Goal: Ask a question

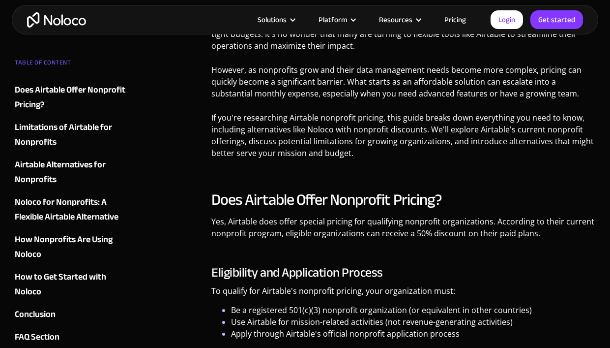
scroll to position [484, 0]
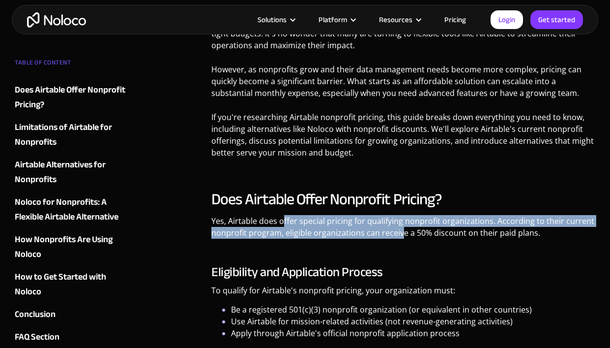
drag, startPoint x: 283, startPoint y: 224, endPoint x: 400, endPoint y: 228, distance: 117.1
type textarea "ffer special pricing for qualifying nonprofit organizations. According to their…"
click at [400, 228] on p "Yes, Airtable does offer special pricing for qualifying nonprofit organizations…" at bounding box center [403, 230] width 384 height 31
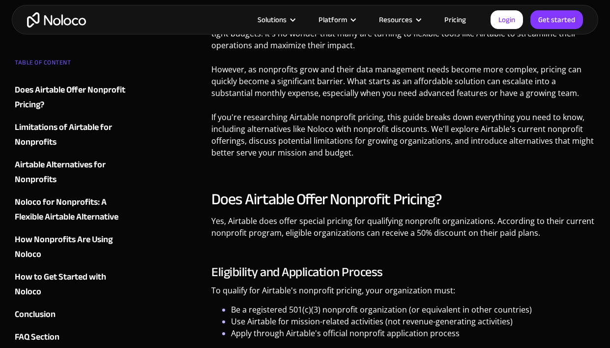
click at [450, 238] on p "Yes, Airtable does offer special pricing for qualifying nonprofit organizations…" at bounding box center [403, 230] width 384 height 31
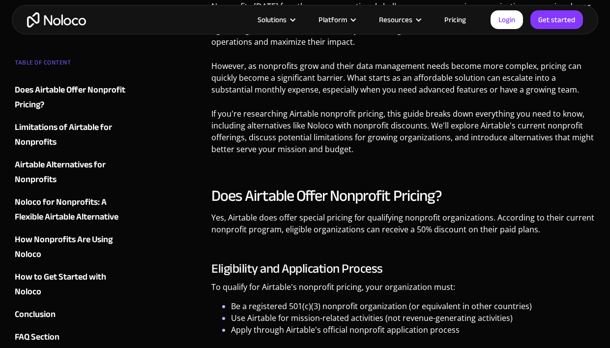
scroll to position [488, 0]
drag, startPoint x: 472, startPoint y: 231, endPoint x: 529, endPoint y: 228, distance: 56.6
click at [529, 228] on p "Yes, Airtable does offer special pricing for qualifying nonprofit organizations…" at bounding box center [403, 226] width 384 height 31
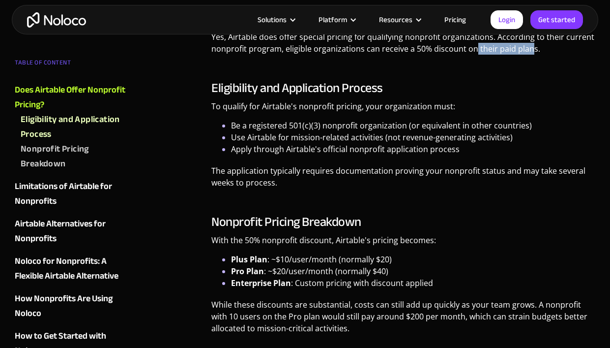
scroll to position [705, 0]
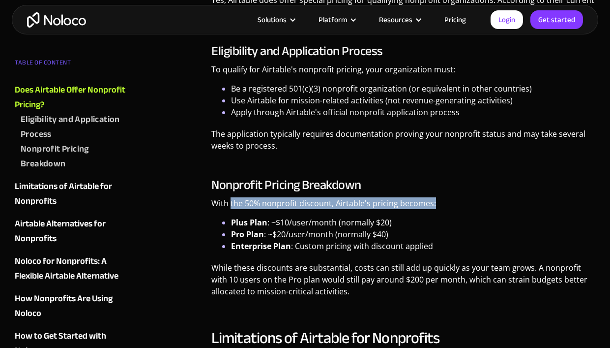
drag, startPoint x: 231, startPoint y: 205, endPoint x: 398, endPoint y: 211, distance: 166.8
click at [398, 211] on p "With the 50% nonprofit discount, Airtable's pricing becomes:" at bounding box center [403, 206] width 384 height 19
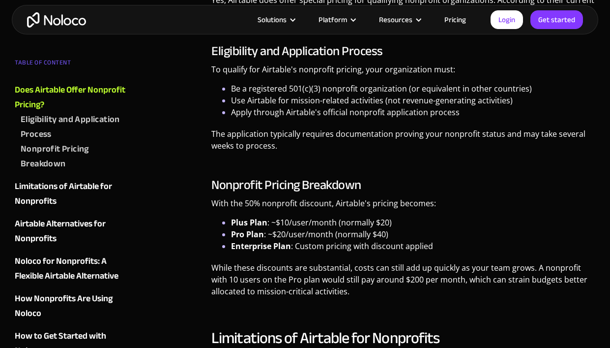
click at [291, 228] on li "Pro Plan : ~$20/user/month (normally $40)" at bounding box center [413, 234] width 364 height 12
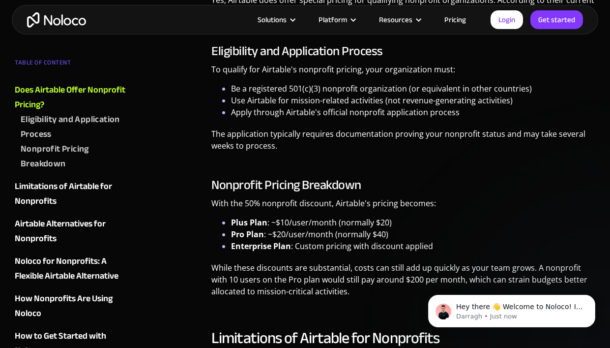
scroll to position [0, 0]
drag, startPoint x: 278, startPoint y: 221, endPoint x: 367, endPoint y: 223, distance: 89.0
click at [367, 223] on li "Plus Plan : ~$10/user/month (normally $20)" at bounding box center [413, 222] width 364 height 12
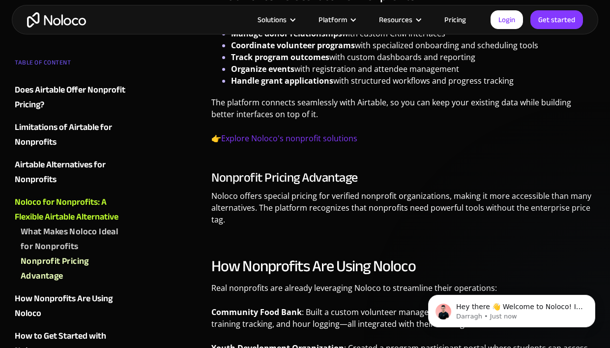
scroll to position [1693, 0]
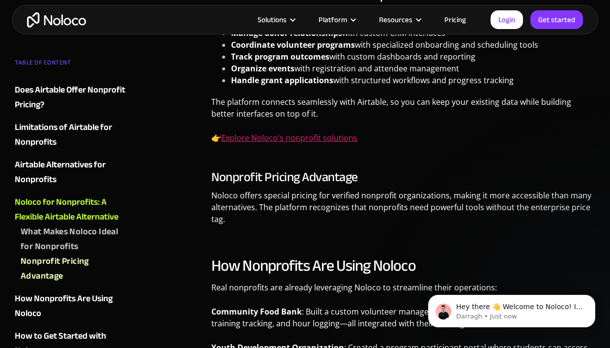
click at [295, 138] on link "Explore Noloco's nonprofit solutions" at bounding box center [289, 137] width 136 height 11
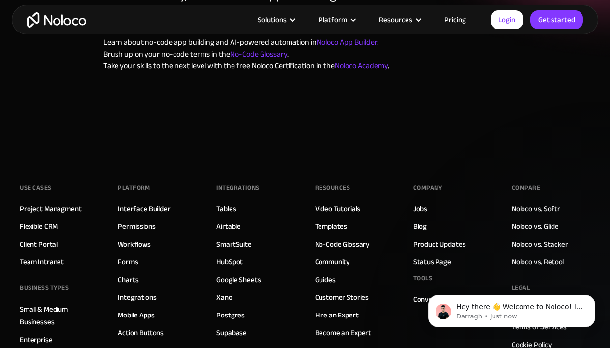
scroll to position [157, 0]
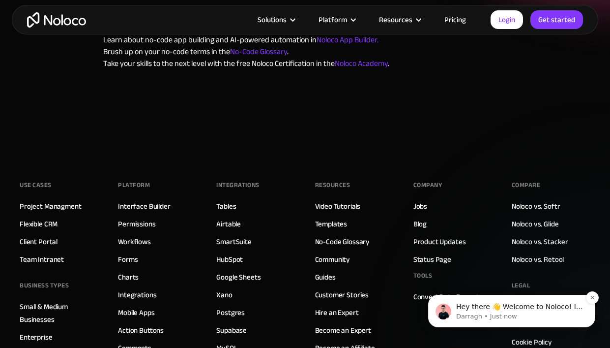
click at [493, 309] on span "Hey there 👋 Welcome to Noloco! If you have any questions, just reply to this me…" at bounding box center [519, 320] width 127 height 37
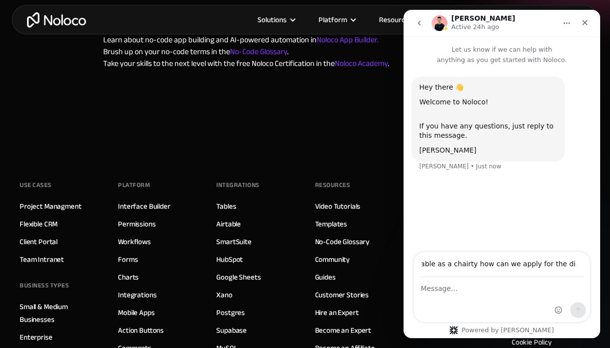
scroll to position [0, 71]
type input "we want to use airtable as a chairty how can we apply for the discount?"
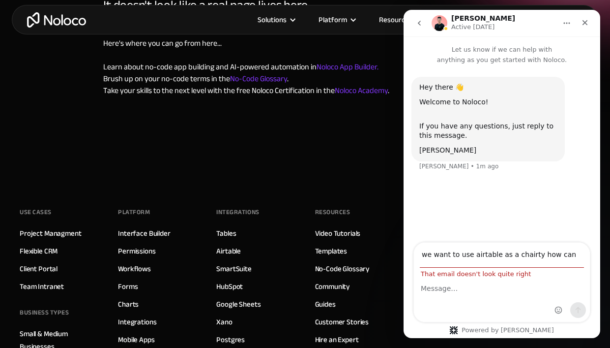
scroll to position [120, 0]
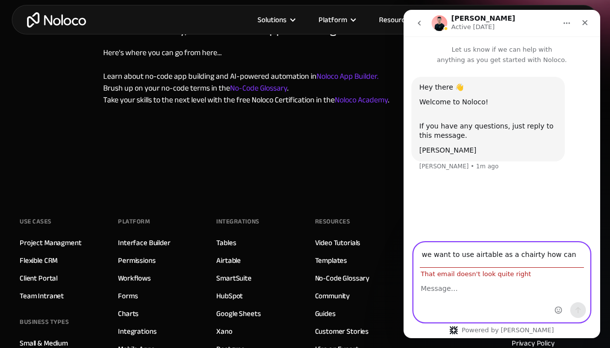
click at [455, 290] on textarea "Message…" at bounding box center [502, 285] width 176 height 17
click at [502, 293] on textarea "i.libon@smagroup.org" at bounding box center [502, 290] width 176 height 27
type textarea "i.libon@smagroup.org"
click at [527, 258] on input "we want to use airtable as a chairty how can we apply for the discount?" at bounding box center [502, 254] width 164 height 25
type input "i.libon@smagroup.org"
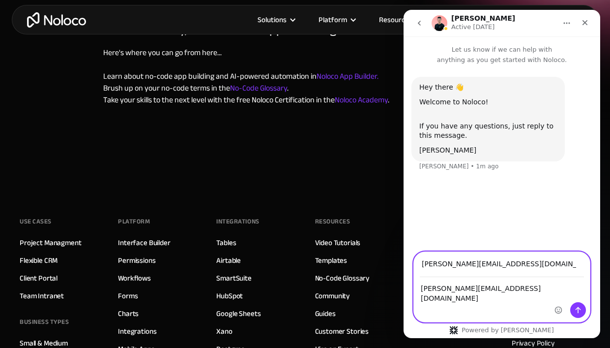
drag, startPoint x: 496, startPoint y: 291, endPoint x: 415, endPoint y: 290, distance: 81.1
click at [415, 290] on textarea "i.libon@smagroup.org" at bounding box center [502, 290] width 176 height 27
paste textarea "we want to use airtable as a chairty how can we apply for the discount?"
type textarea "we want to use airtable as a chairty how can we apply for the discount?"
click at [579, 304] on button "Send a message…" at bounding box center [578, 310] width 16 height 16
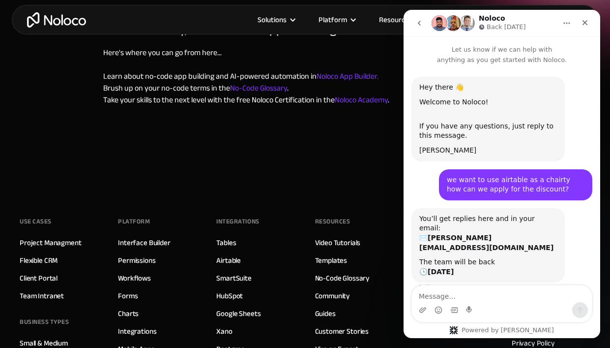
scroll to position [26, 0]
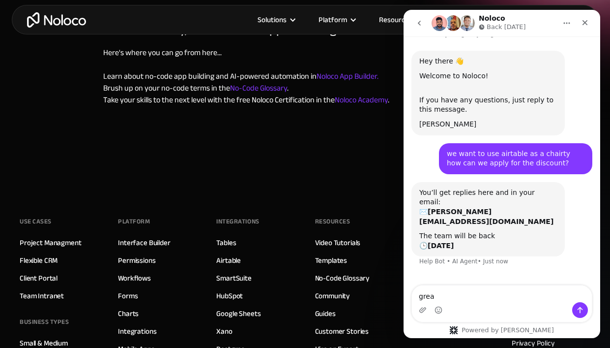
type textarea "great"
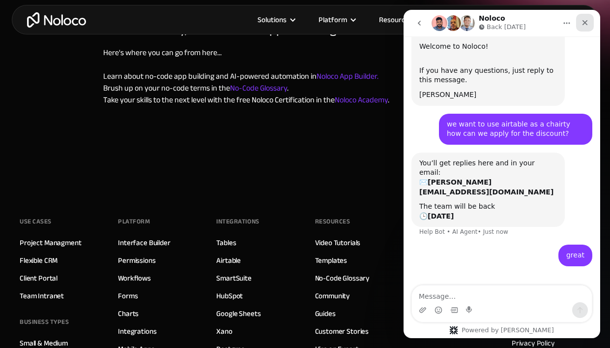
click at [586, 27] on div "Close" at bounding box center [585, 23] width 18 height 18
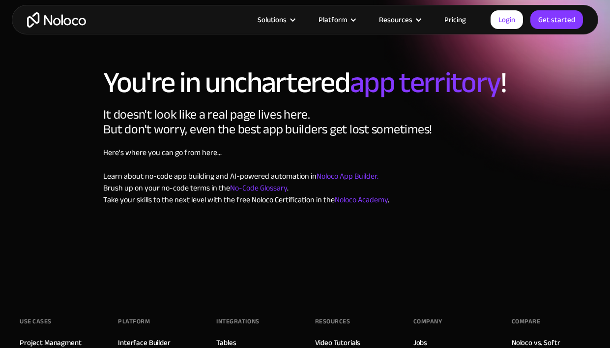
scroll to position [0, 0]
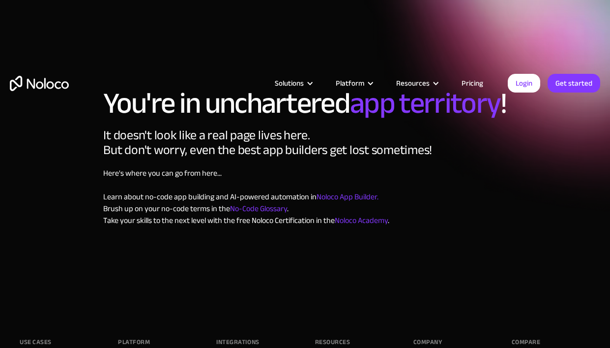
click at [473, 85] on link "Pricing" at bounding box center [472, 83] width 46 height 13
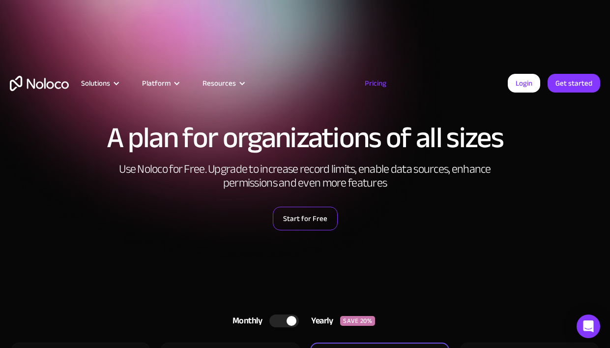
scroll to position [3226, 0]
click at [316, 227] on link "Start for Free" at bounding box center [305, 218] width 65 height 24
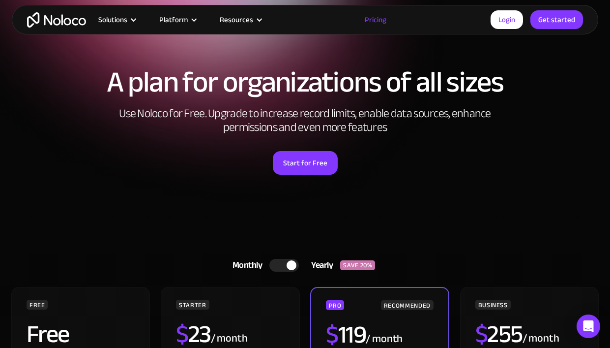
scroll to position [5, 0]
